Goal: Navigation & Orientation: Find specific page/section

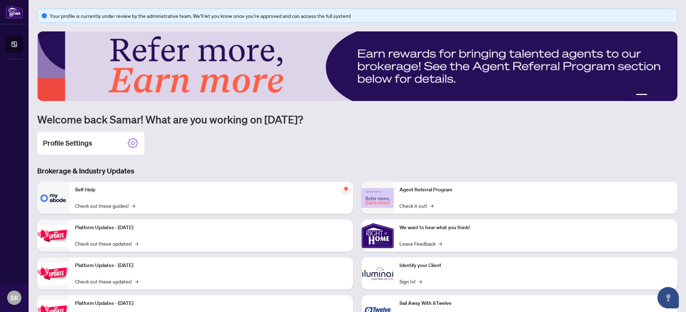
scroll to position [35, 0]
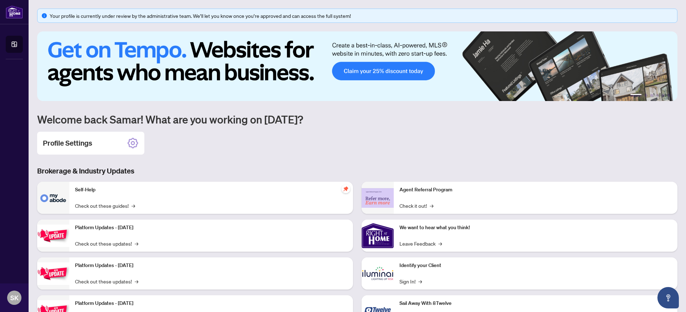
click at [411, 68] on img at bounding box center [357, 66] width 641 height 70
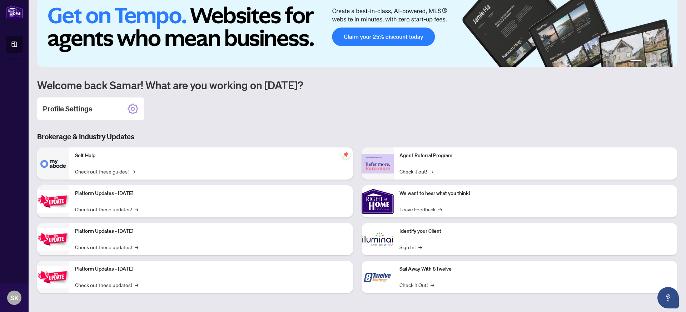
scroll to position [34, 0]
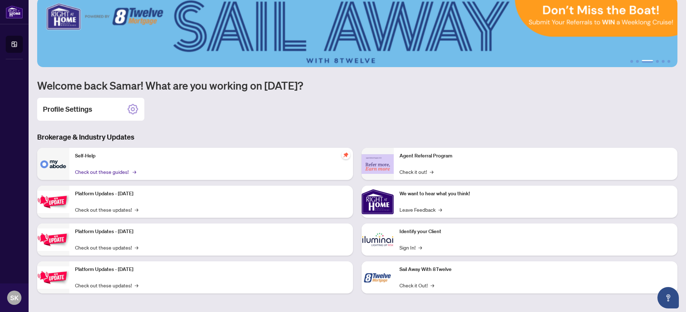
click at [110, 170] on link "Check out these guides! →" at bounding box center [105, 172] width 60 height 8
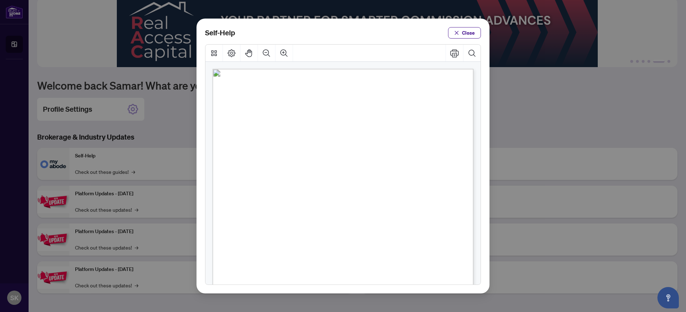
click at [470, 36] on span "Close" at bounding box center [468, 32] width 13 height 11
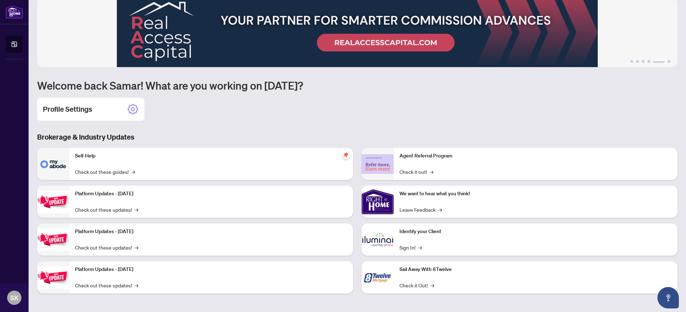
scroll to position [0, 0]
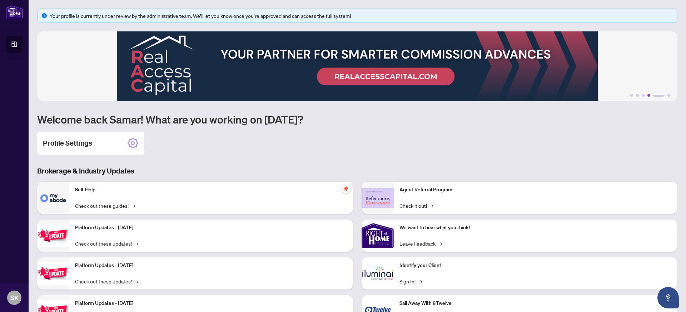
click at [648, 95] on button "4" at bounding box center [649, 95] width 3 height 3
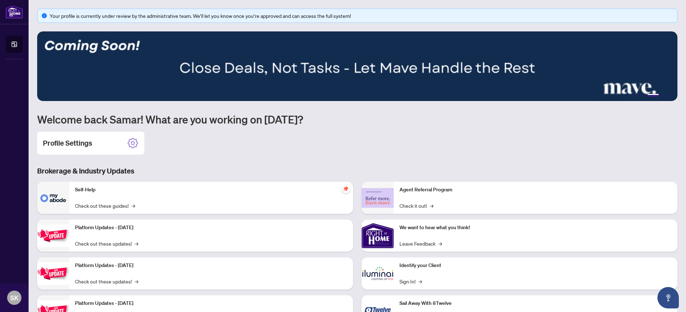
click at [648, 95] on li "4" at bounding box center [653, 95] width 11 height 3
click at [253, 70] on img at bounding box center [357, 66] width 641 height 70
